Goal: Task Accomplishment & Management: Manage account settings

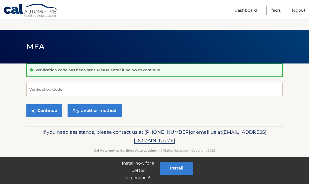
scroll to position [60, 0]
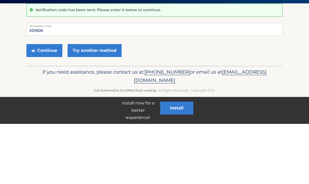
type input "201606"
click at [43, 104] on button "Continue" at bounding box center [44, 110] width 36 height 13
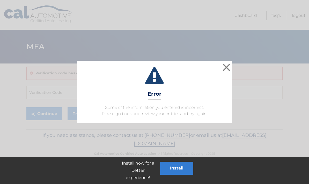
click at [225, 71] on button "×" at bounding box center [226, 67] width 10 height 10
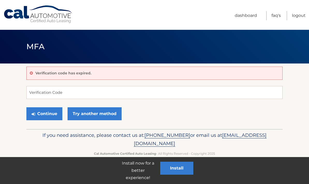
click at [85, 117] on link "Try another method" at bounding box center [95, 113] width 54 height 13
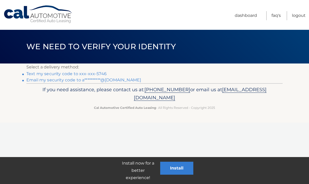
click at [122, 81] on link "**********" at bounding box center [83, 79] width 115 height 5
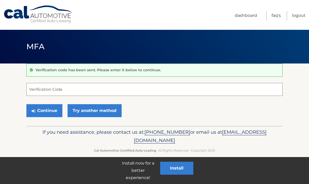
click at [50, 91] on input "Verification Code" at bounding box center [154, 89] width 256 height 13
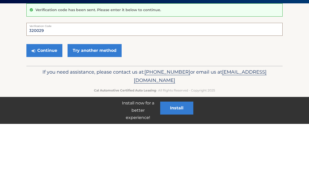
type input "320029"
click at [44, 104] on button "Continue" at bounding box center [44, 110] width 36 height 13
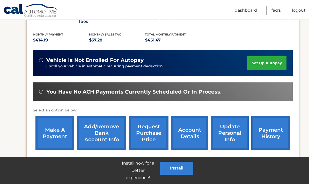
scroll to position [108, 0]
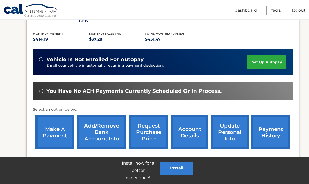
click at [264, 129] on link "payment history" at bounding box center [270, 132] width 39 height 34
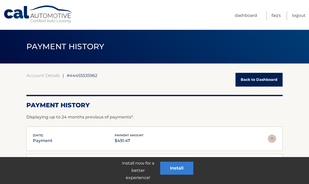
click at [239, 20] on link "Dashboard" at bounding box center [246, 15] width 22 height 9
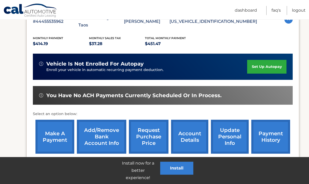
scroll to position [108, 0]
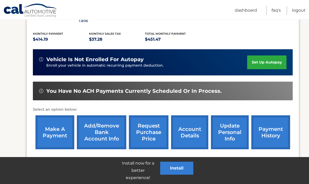
click at [41, 129] on link "make a payment" at bounding box center [54, 132] width 39 height 34
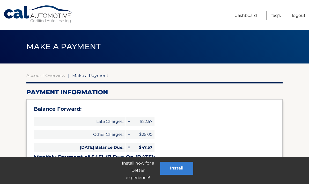
click at [302, 18] on link "Logout" at bounding box center [299, 15] width 14 height 9
